Goal: Task Accomplishment & Management: Complete application form

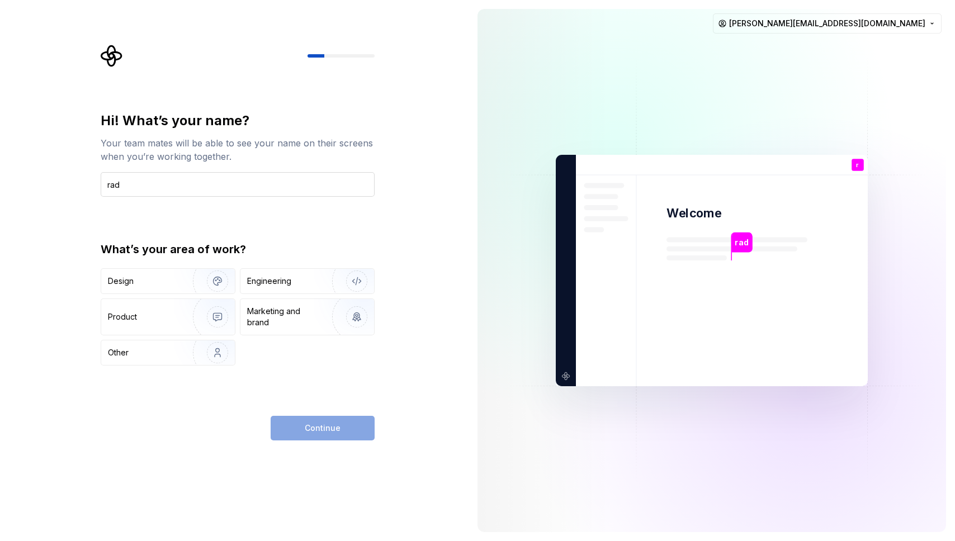
click at [188, 188] on input "rad" at bounding box center [238, 184] width 274 height 25
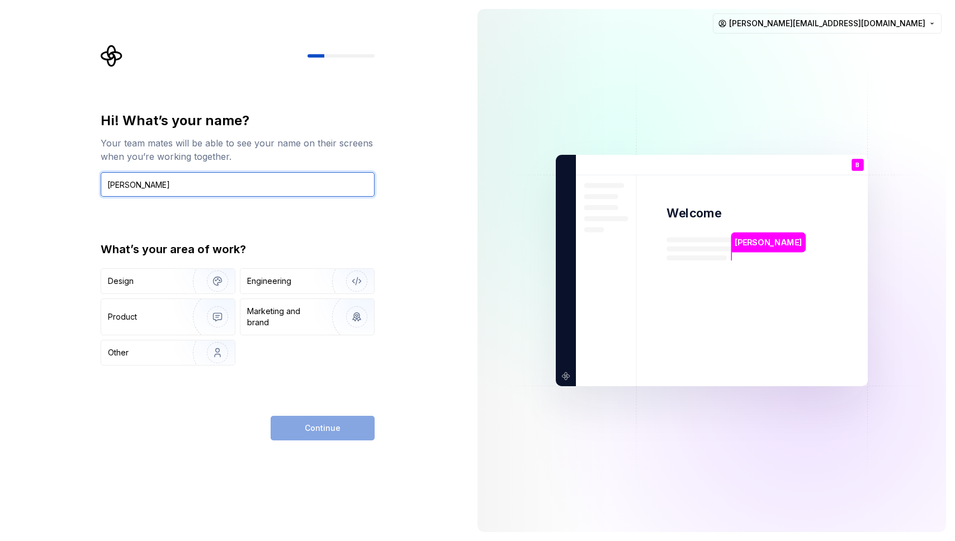
type input "Brad"
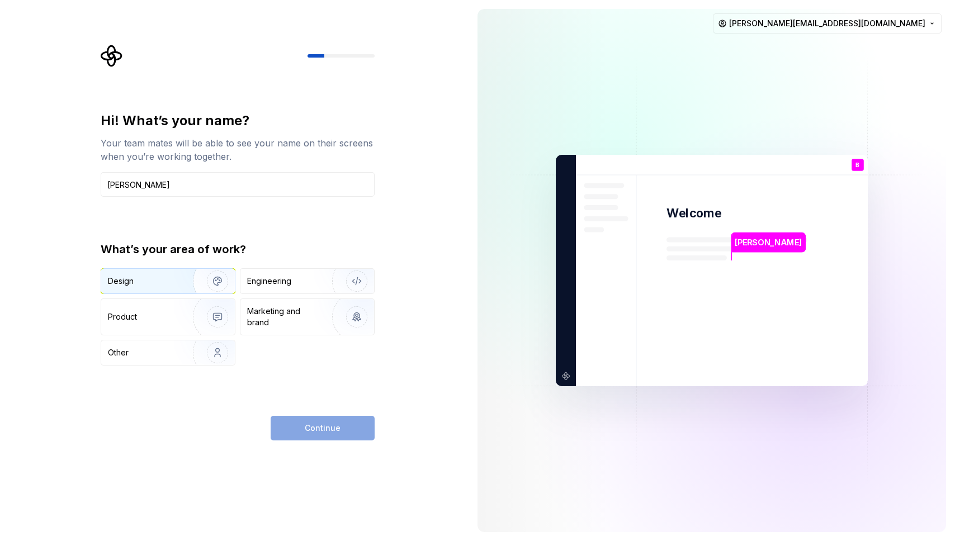
click at [167, 280] on div "Design" at bounding box center [143, 281] width 70 height 11
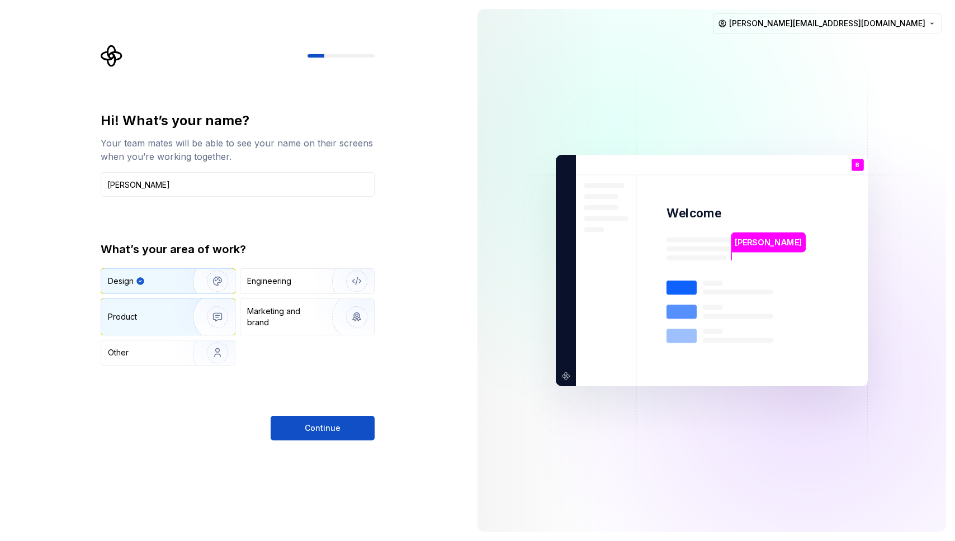
click at [160, 307] on div "Product" at bounding box center [168, 317] width 134 height 36
click at [165, 282] on div "Design" at bounding box center [143, 281] width 70 height 11
click at [329, 424] on span "Continue" at bounding box center [323, 428] width 36 height 11
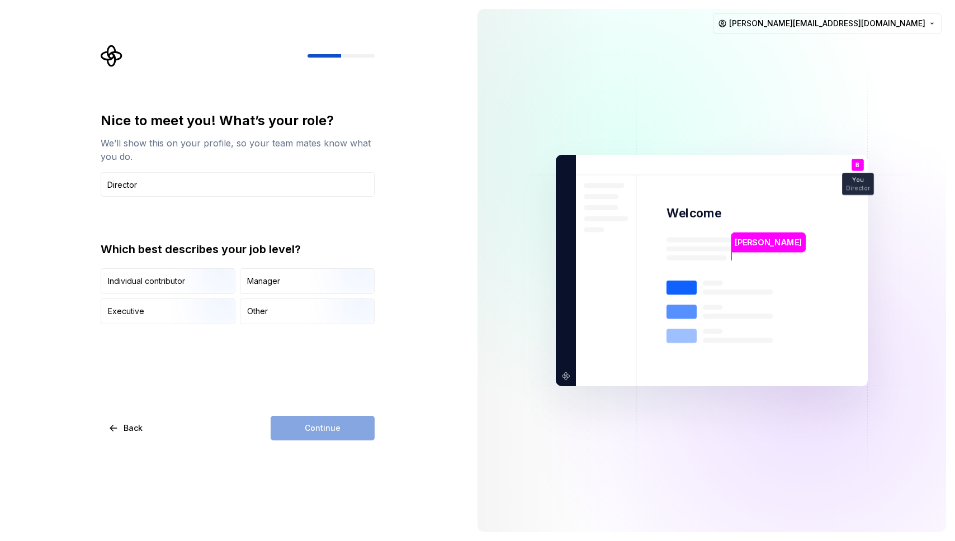
click at [75, 238] on div "Nice to meet you! What’s your role? We’ll show this on your profile, so your te…" at bounding box center [234, 270] width 468 height 541
click at [118, 179] on input "Director" at bounding box center [238, 184] width 274 height 25
type input "D"
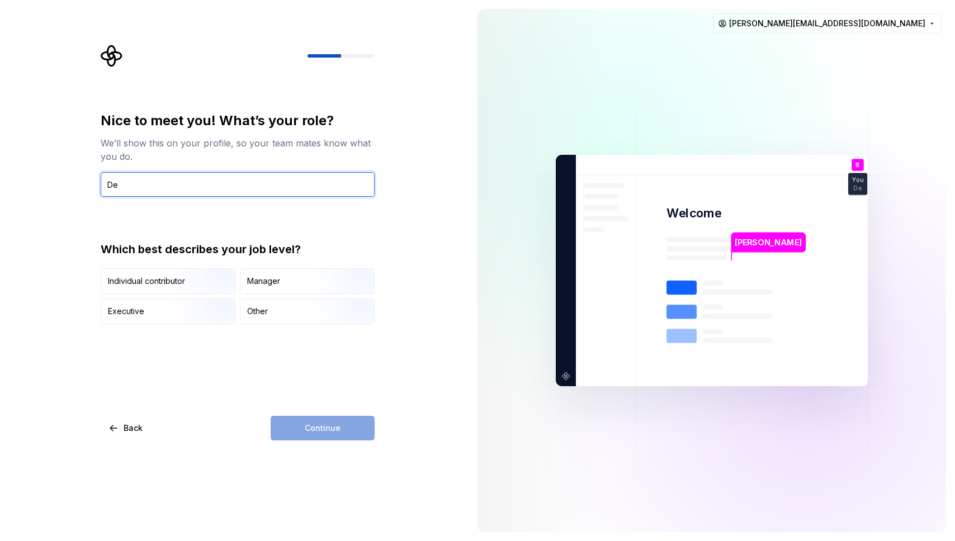
type input "D"
click at [266, 363] on div "Nice to meet you! What’s your role? We’ll show this on your profile, so your te…" at bounding box center [238, 276] width 274 height 329
drag, startPoint x: 168, startPoint y: 183, endPoint x: 83, endPoint y: 181, distance: 84.5
click at [83, 181] on div "Nice to meet you! What’s your role? We’ll show this on your profile, so your te…" at bounding box center [234, 270] width 468 height 541
type input "Developer"
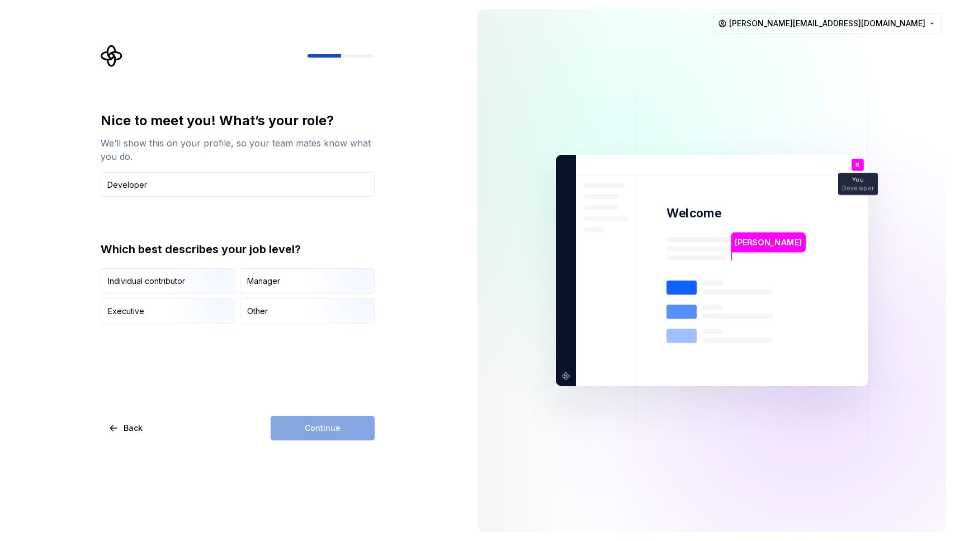
click at [155, 408] on div "Nice to meet you! What’s your role? We’ll show this on your profile, so your te…" at bounding box center [238, 276] width 274 height 329
click at [170, 278] on div "Individual contributor" at bounding box center [146, 281] width 77 height 11
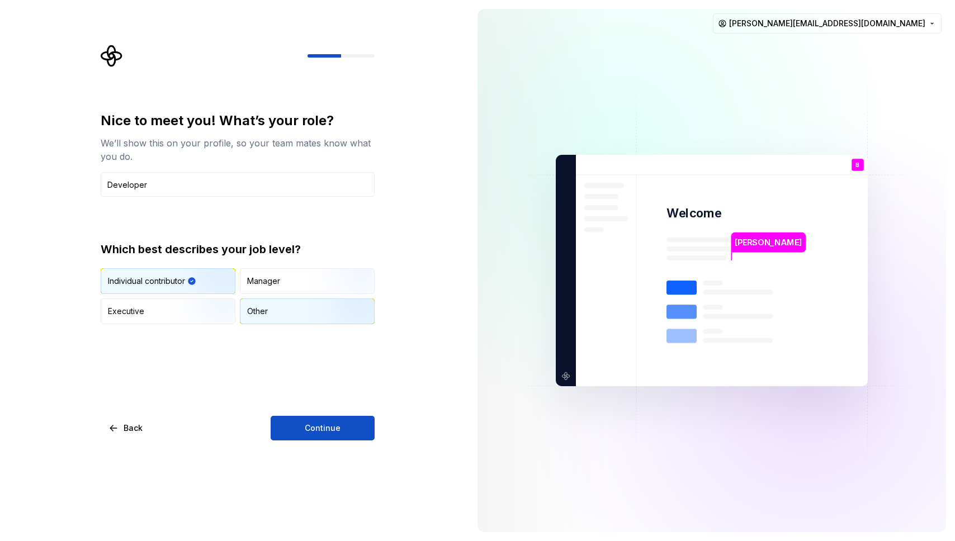
click at [273, 311] on div "Other" at bounding box center [307, 311] width 134 height 25
click at [322, 425] on span "Continue" at bounding box center [323, 428] width 36 height 11
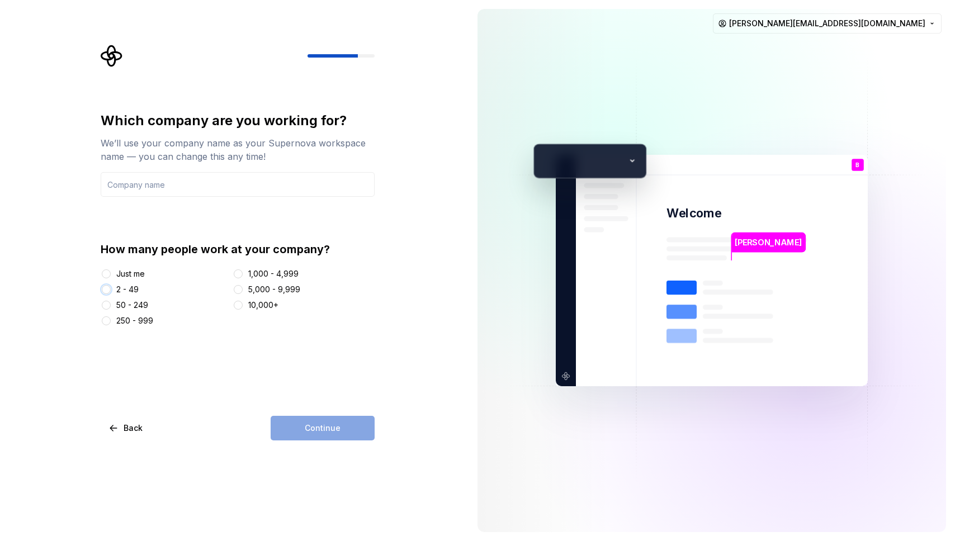
click at [105, 288] on button "2 - 49" at bounding box center [106, 289] width 9 height 9
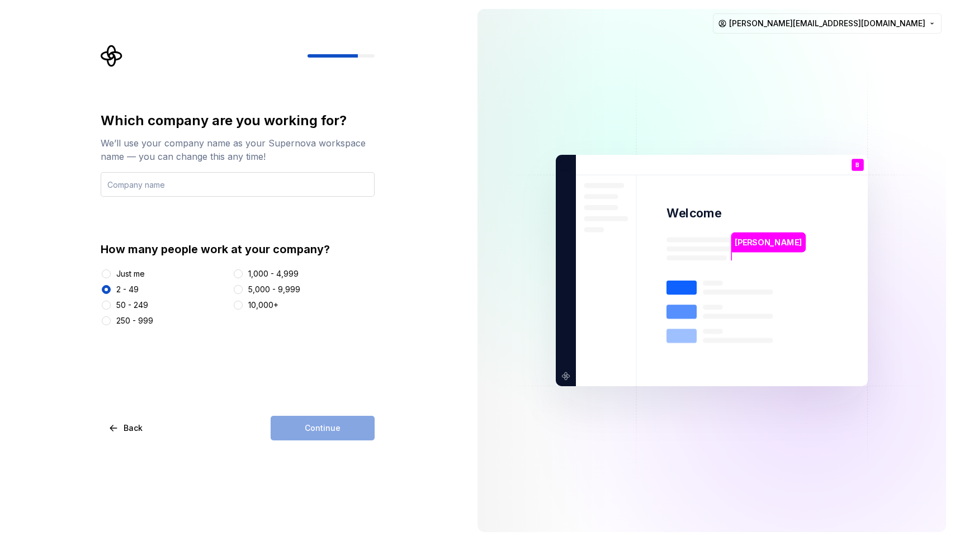
click at [172, 188] on input "text" at bounding box center [238, 184] width 274 height 25
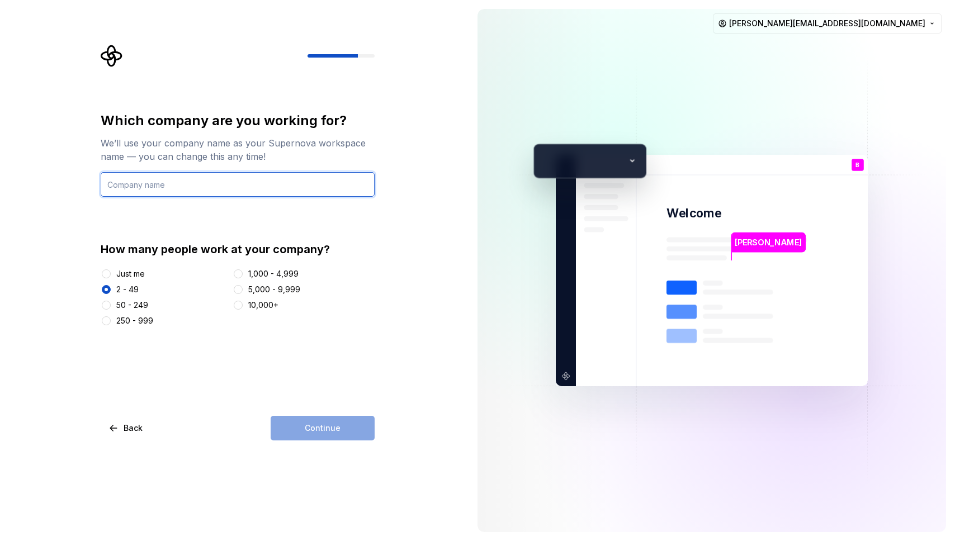
type input "Aevance Pty Ltd"
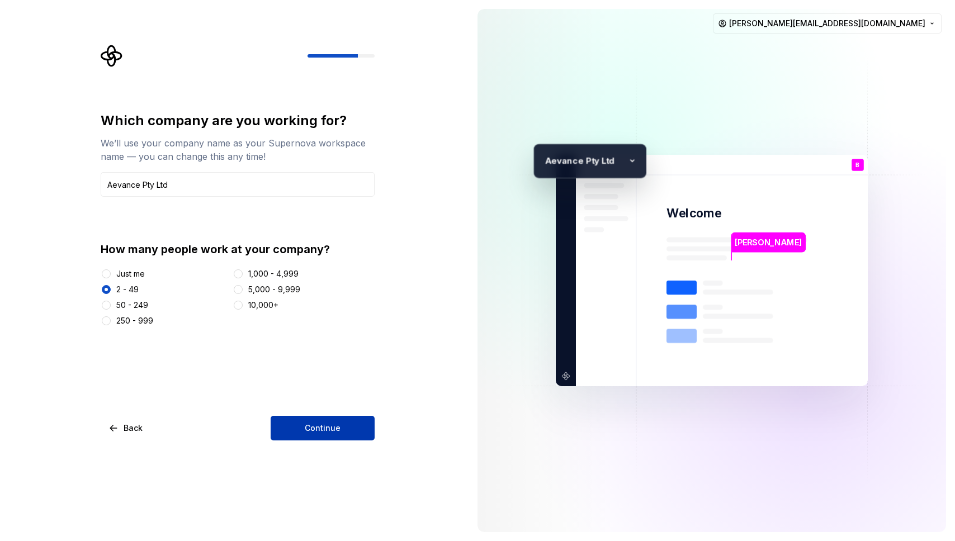
click at [330, 427] on span "Continue" at bounding box center [323, 428] width 36 height 11
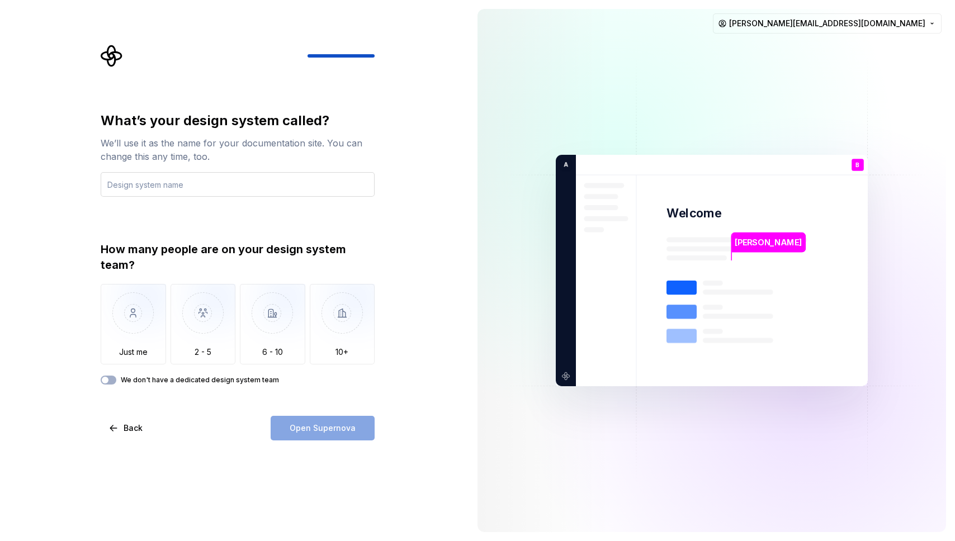
click at [147, 183] on input "text" at bounding box center [238, 184] width 274 height 25
type input "WealthHealth"
click at [207, 324] on img "button" at bounding box center [203, 321] width 65 height 75
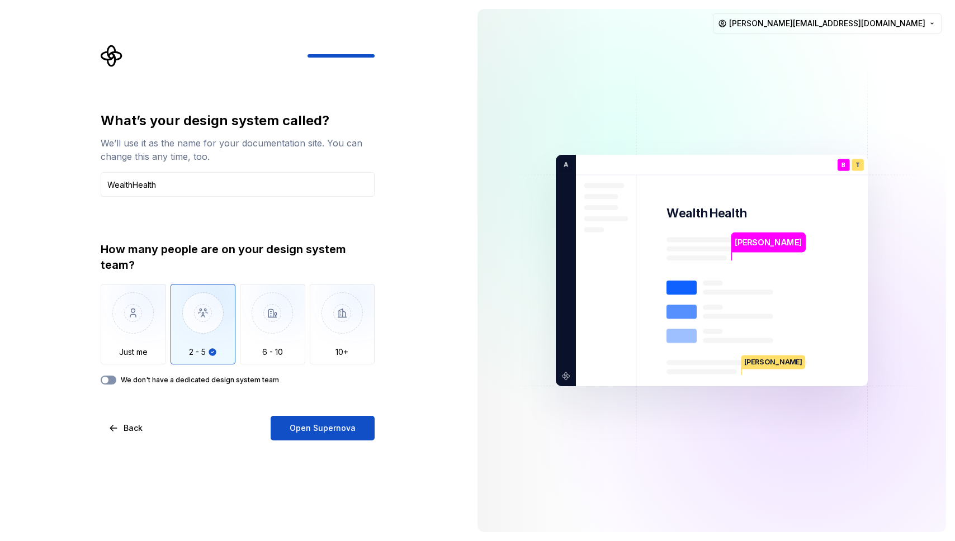
click at [113, 378] on button "We don't have a dedicated design system team" at bounding box center [109, 380] width 16 height 9
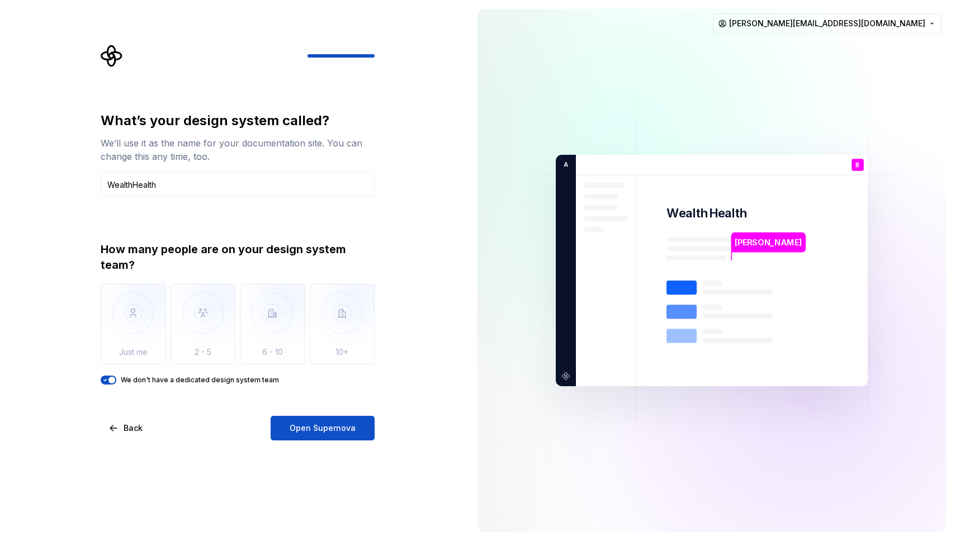
click at [106, 377] on icon "button" at bounding box center [105, 380] width 9 height 7
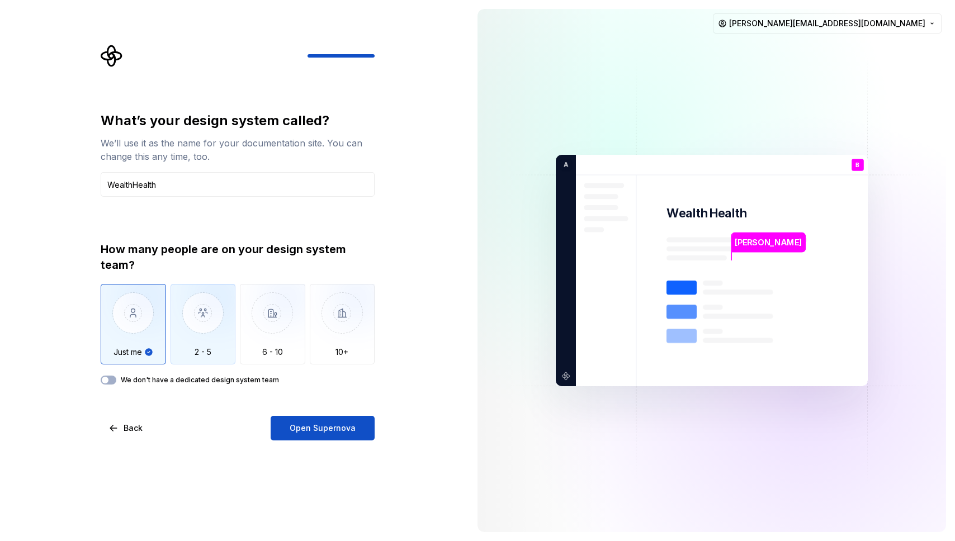
click at [188, 347] on img "button" at bounding box center [203, 321] width 65 height 75
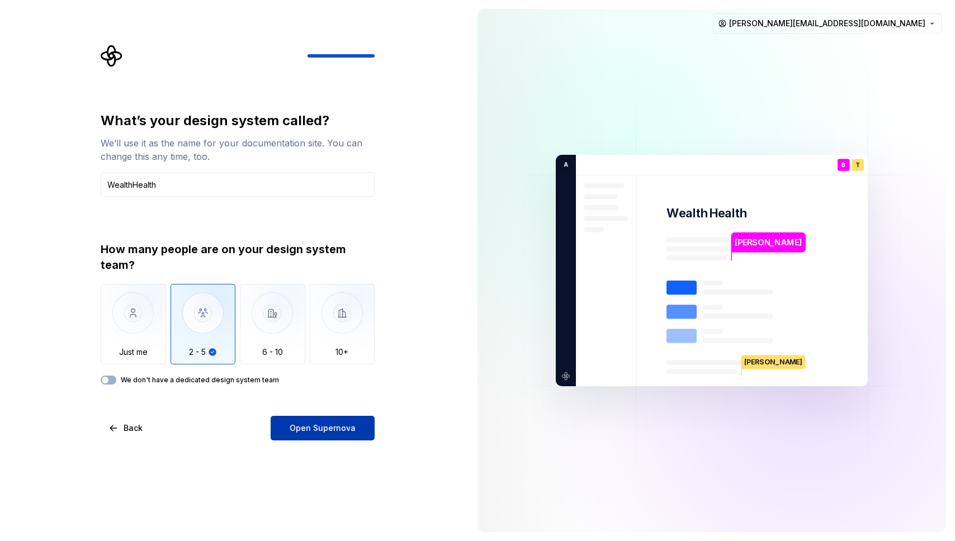
type button "2 - 5"
click at [334, 433] on span "Open Supernova" at bounding box center [323, 428] width 66 height 11
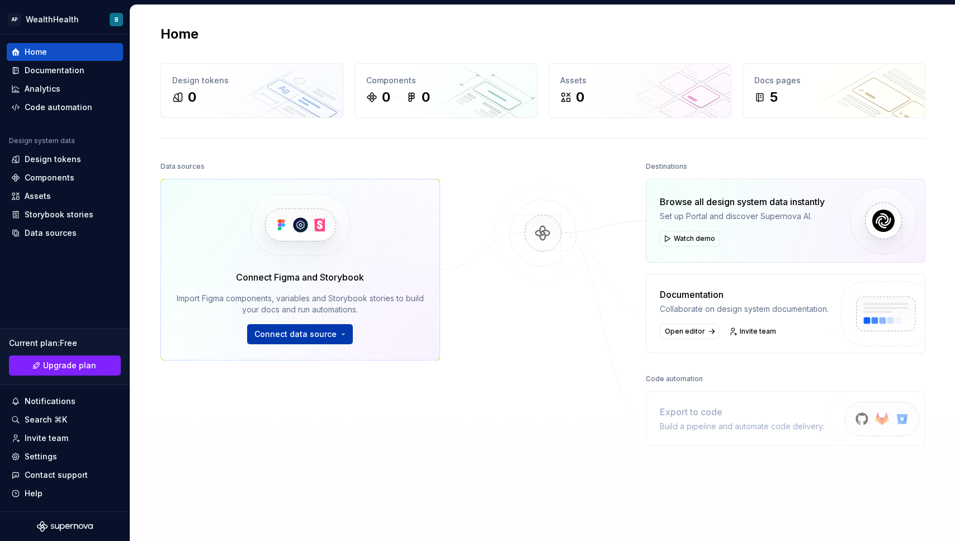
click at [320, 335] on span "Connect data source" at bounding box center [295, 334] width 82 height 11
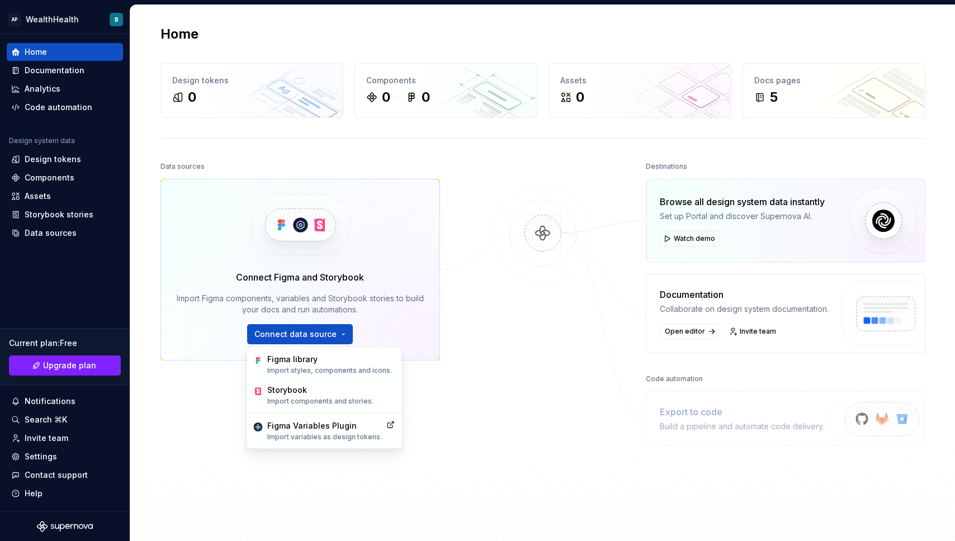
click at [272, 10] on div "Home Design tokens 0 Components 0 0 Assets 0 Docs pages 5 Data sources Connect …" at bounding box center [542, 276] width 805 height 543
